Goal: Task Accomplishment & Management: Complete application form

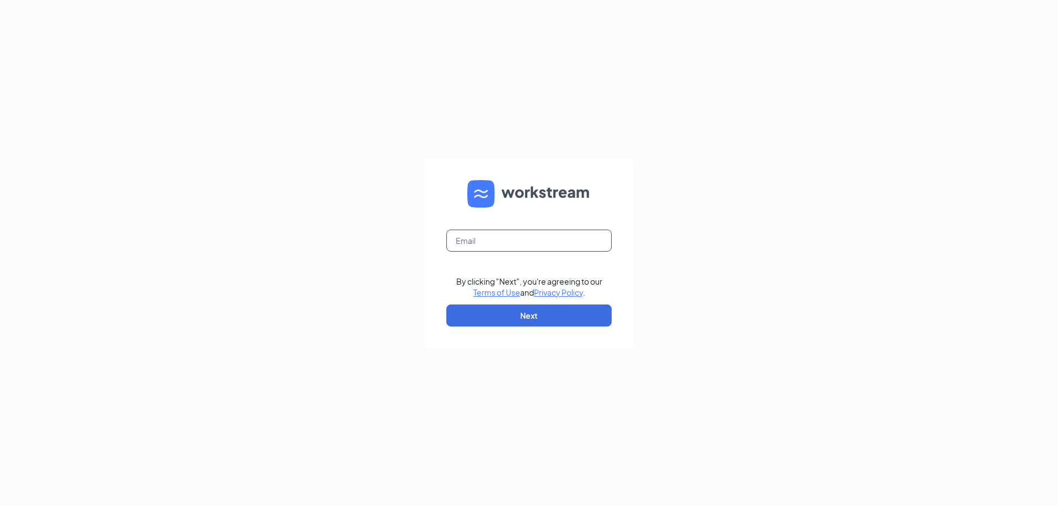
click at [541, 245] on input "text" at bounding box center [528, 241] width 165 height 22
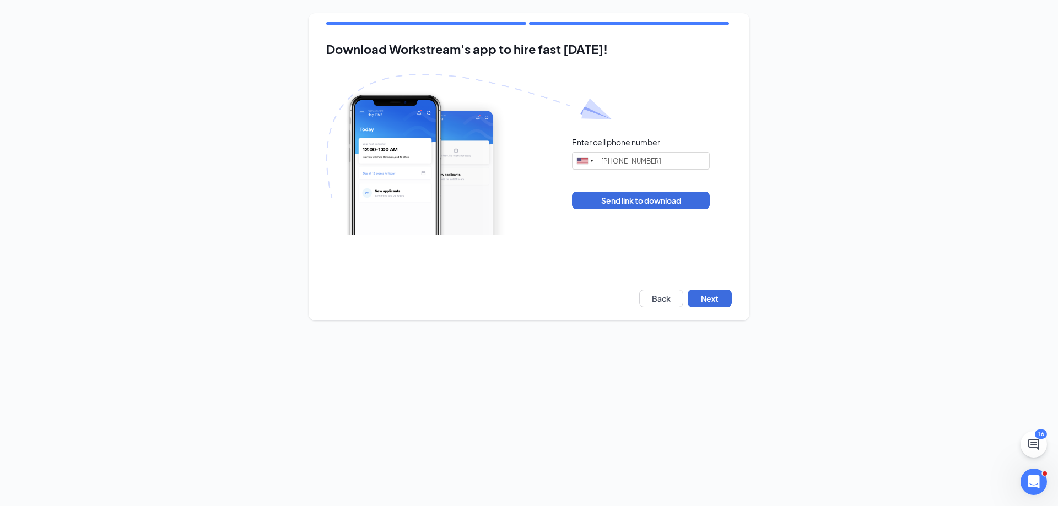
type input "[PHONE_NUMBER]"
click at [723, 302] on button "Next" at bounding box center [710, 299] width 44 height 18
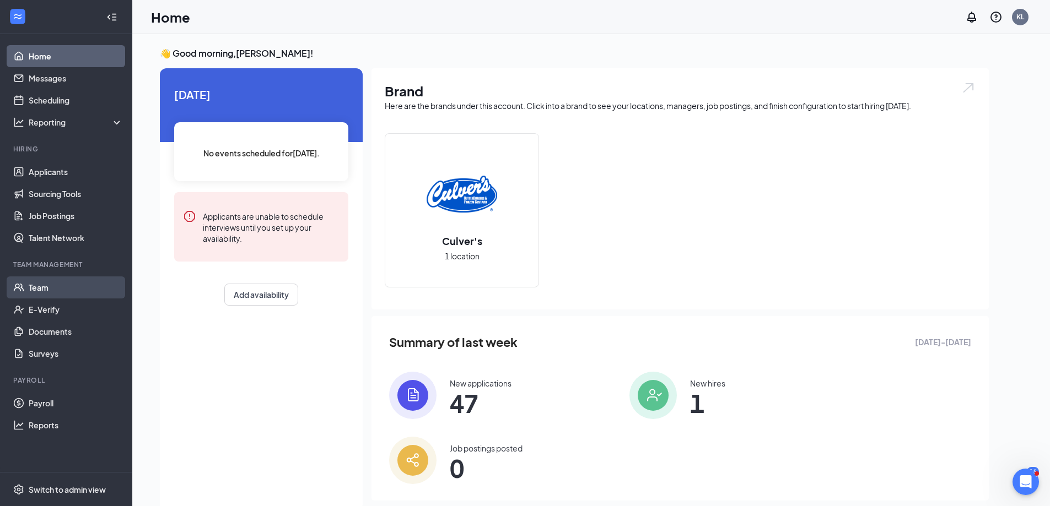
click at [81, 289] on link "Team" at bounding box center [76, 288] width 94 height 22
